Goal: Information Seeking & Learning: Learn about a topic

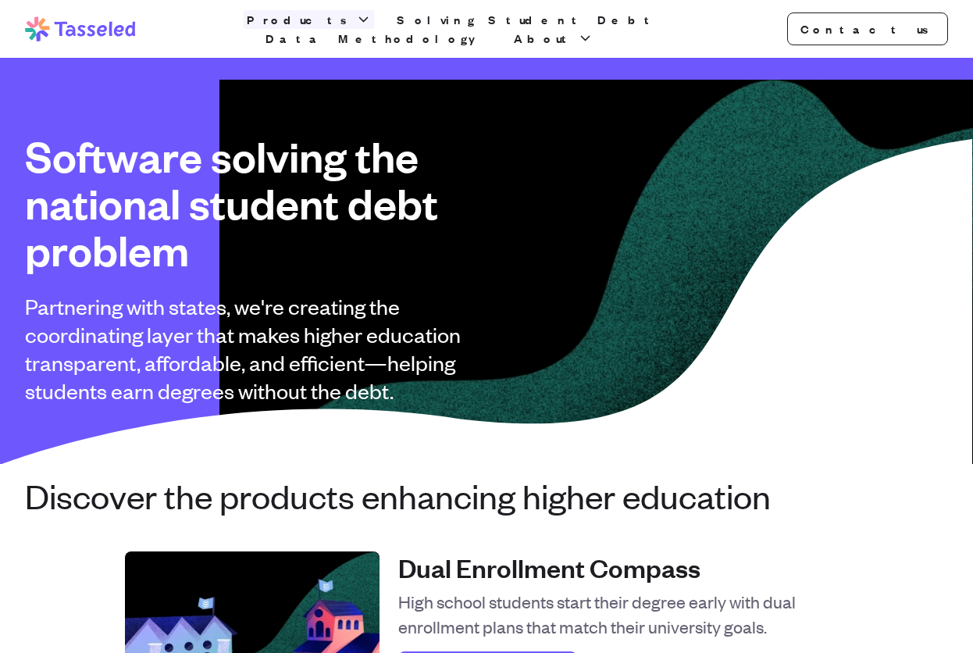
click at [337, 23] on button "Products" at bounding box center [309, 19] width 131 height 19
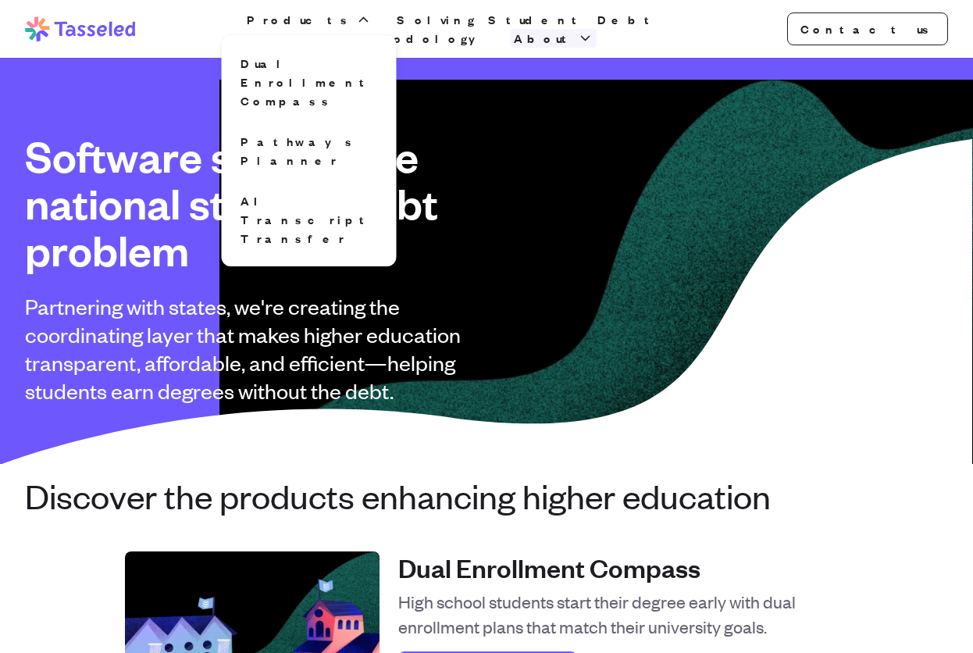
click at [594, 35] on icon "button" at bounding box center [586, 38] width 16 height 16
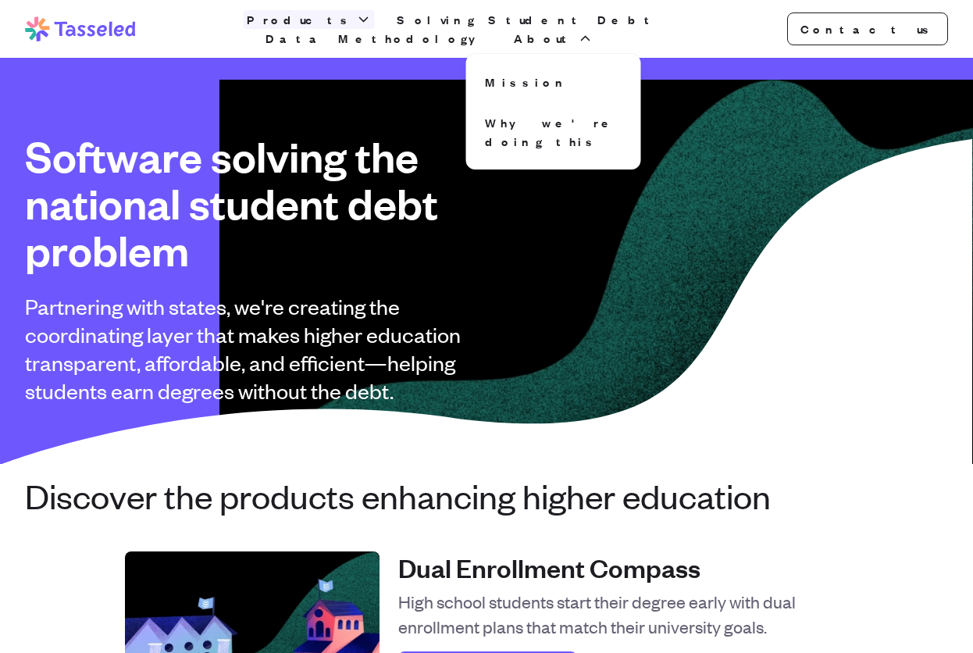
click at [329, 27] on span "Products" at bounding box center [300, 19] width 106 height 19
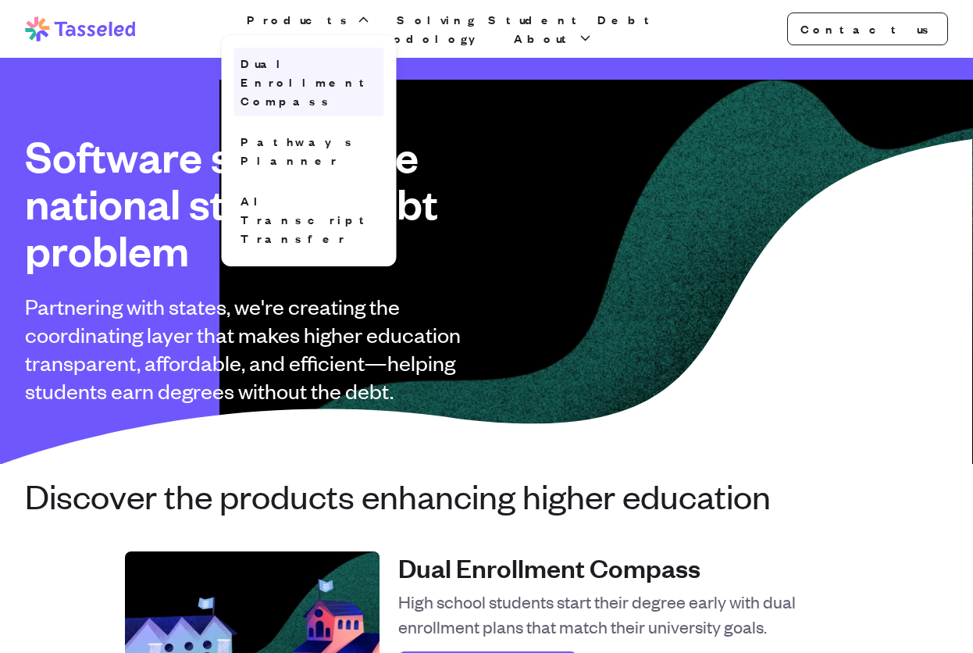
click at [334, 66] on link "Dual Enrollment Compass" at bounding box center [309, 82] width 150 height 69
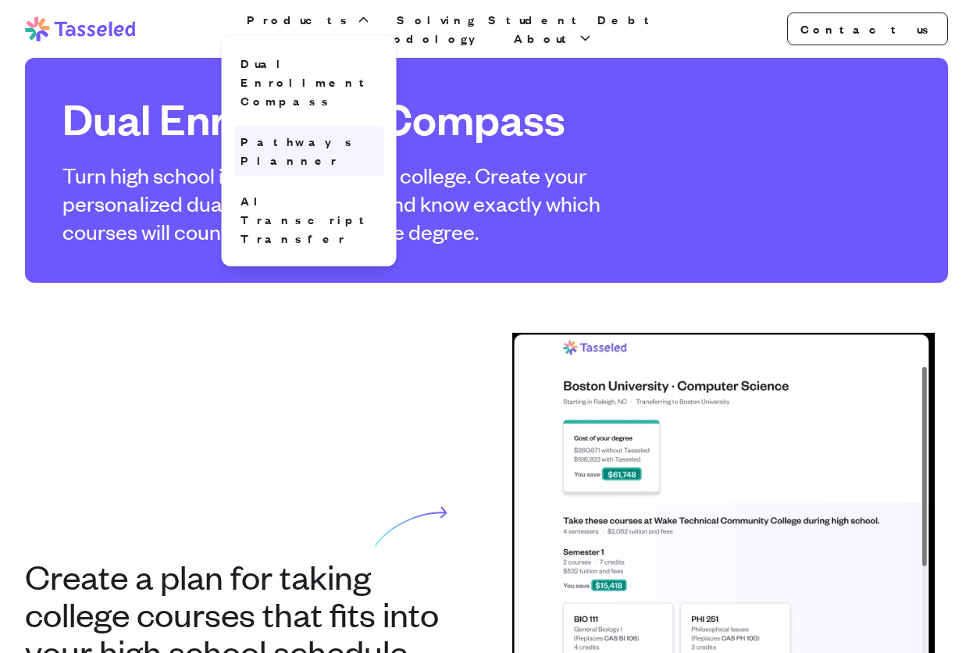
click at [313, 126] on link "Pathways Planner" at bounding box center [309, 151] width 150 height 50
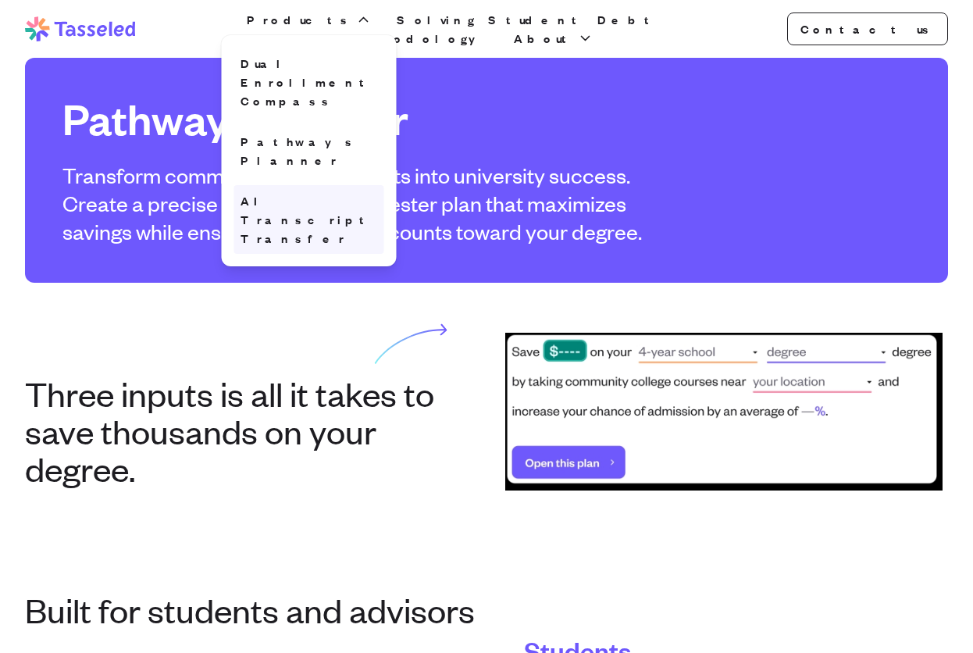
click at [310, 185] on link "AI Transcript Transfer" at bounding box center [309, 219] width 150 height 69
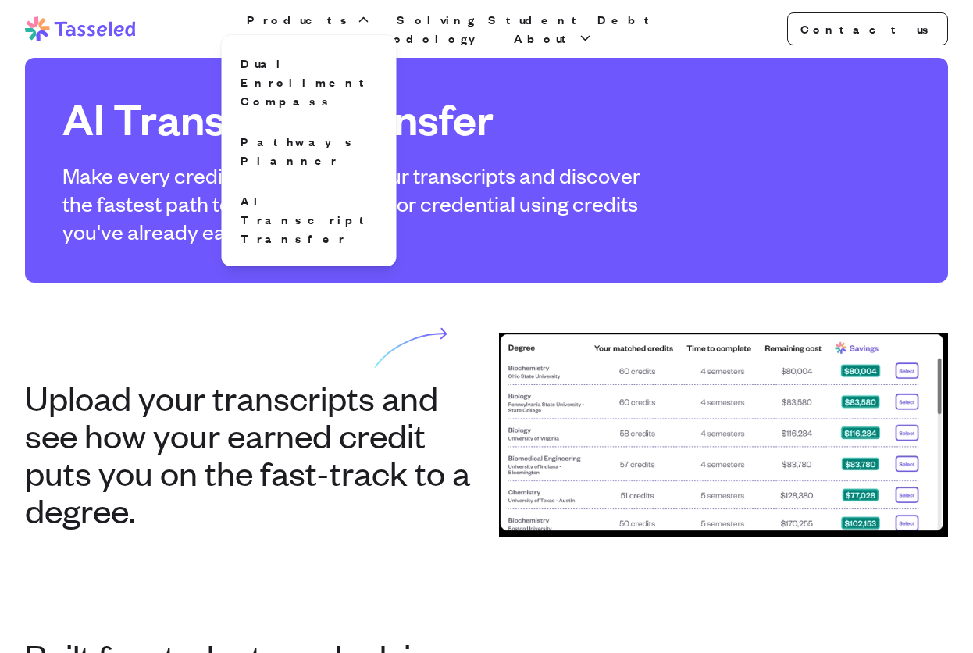
click at [464, 546] on section "Upload your transcripts and see how your earned credit puts you on the fast-tra…" at bounding box center [486, 435] width 973 height 304
